Goal: Information Seeking & Learning: Find specific fact

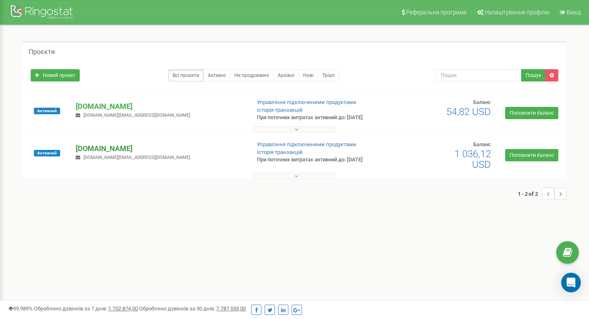
click at [106, 151] on p "[DOMAIN_NAME]" at bounding box center [160, 148] width 168 height 11
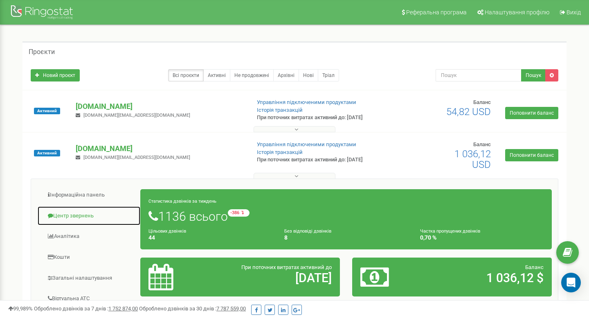
click at [84, 218] on link "Центр звернень" at bounding box center [89, 216] width 104 height 20
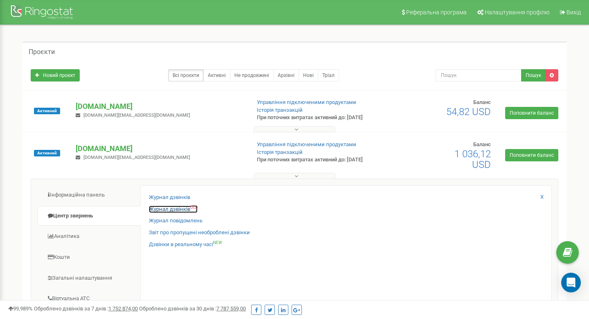
click at [167, 207] on link "Журнал дзвінків OLD" at bounding box center [173, 209] width 49 height 8
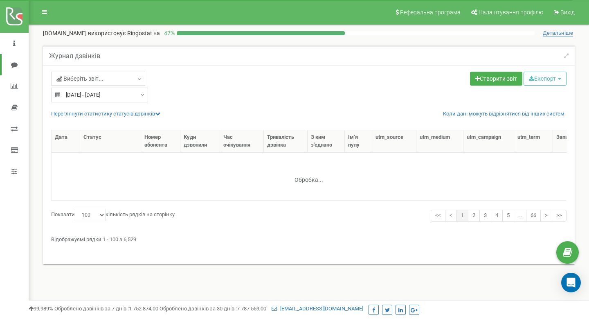
select select "100"
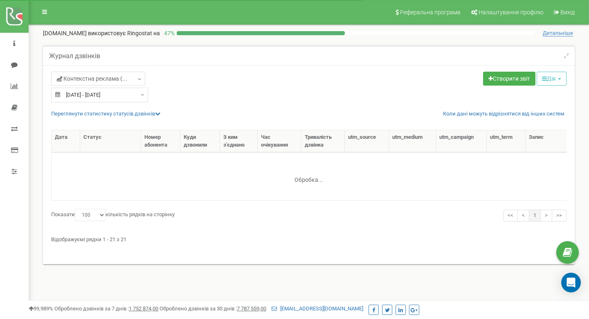
select select "100"
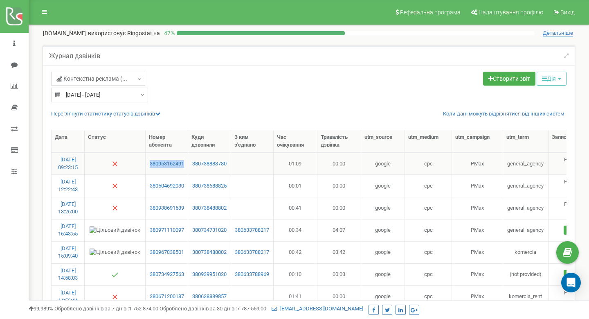
drag, startPoint x: 184, startPoint y: 169, endPoint x: 148, endPoint y: 162, distance: 36.7
click at [148, 162] on td "380953162491" at bounding box center [167, 163] width 43 height 22
copy link "380953162491"
drag, startPoint x: 185, startPoint y: 190, endPoint x: 141, endPoint y: 185, distance: 44.1
click at [141, 185] on tr "[DATE] 12:22:43 380504692030 380738688825 00:01 00:00 google cpc PMax general_a…" at bounding box center [352, 185] width 600 height 22
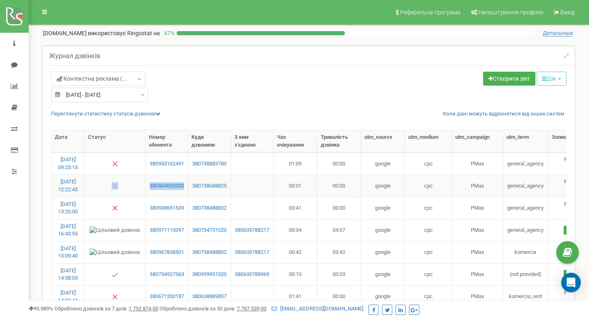
copy tr "380504692030"
drag, startPoint x: 185, startPoint y: 212, endPoint x: 148, endPoint y: 208, distance: 37.5
click at [148, 208] on td "380938691539" at bounding box center [167, 208] width 43 height 22
copy link "380938691539"
